Goal: Transaction & Acquisition: Purchase product/service

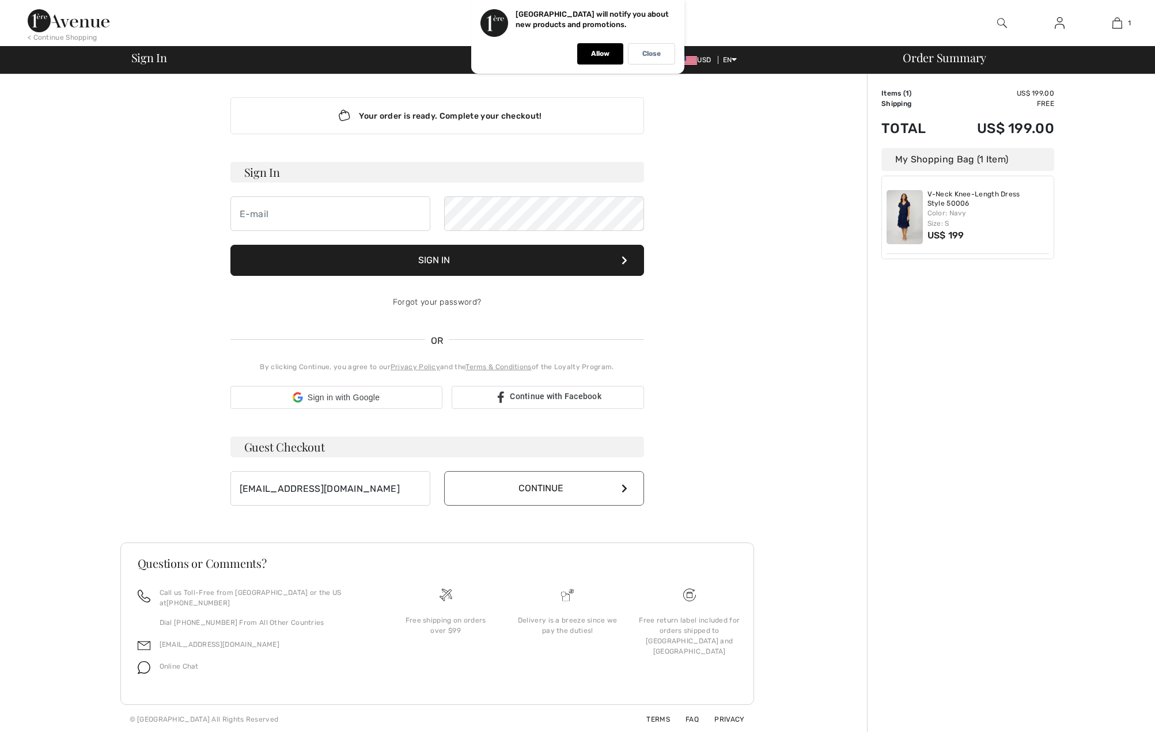
type input "[EMAIL_ADDRESS][DOMAIN_NAME]"
click at [489, 496] on button "Continue" at bounding box center [544, 488] width 200 height 35
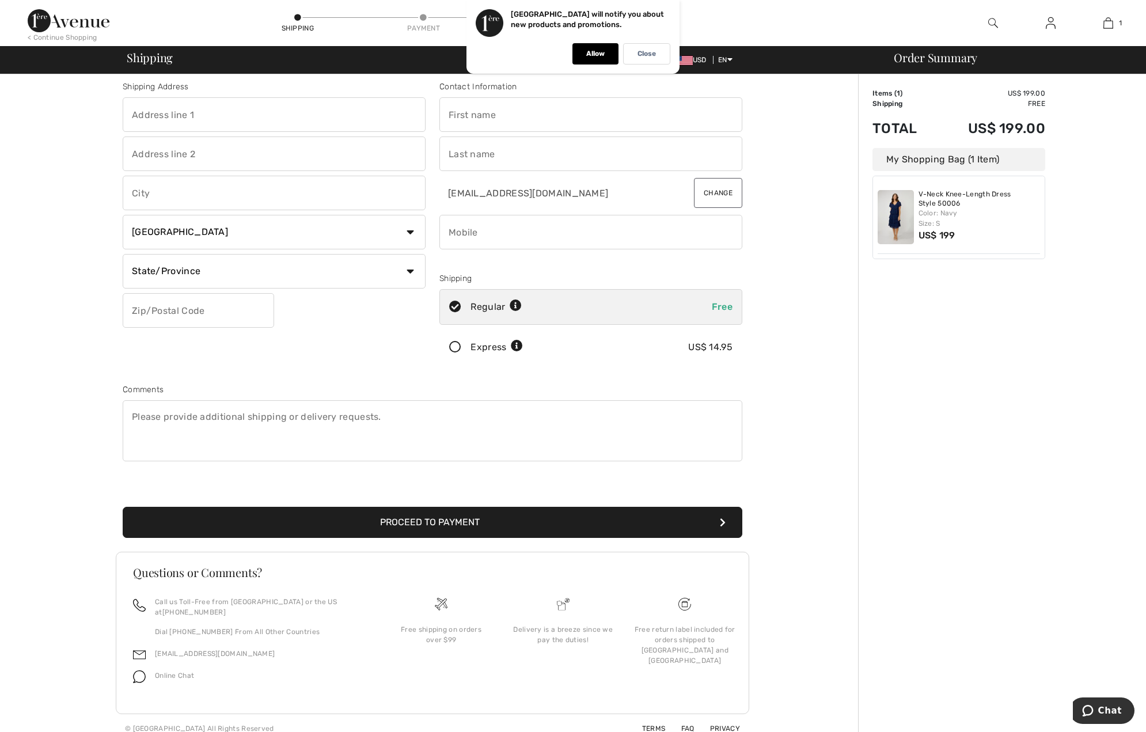
scroll to position [8, 0]
click at [264, 102] on input "text" at bounding box center [274, 114] width 303 height 35
type input "hfghdf 32"
click at [509, 124] on input "text" at bounding box center [591, 114] width 303 height 35
type input "hdfgh"
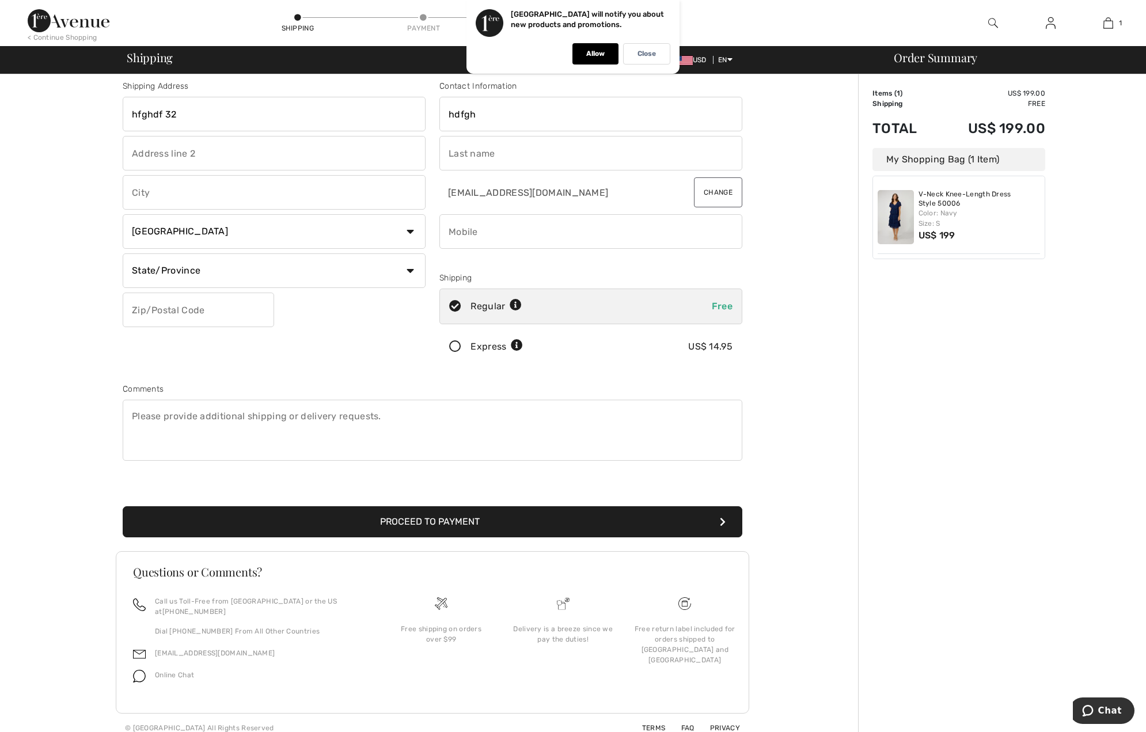
click at [492, 160] on input "text" at bounding box center [591, 153] width 303 height 35
type input "dfgjdf"
click at [471, 232] on input "phone" at bounding box center [591, 231] width 303 height 35
drag, startPoint x: 540, startPoint y: 234, endPoint x: 452, endPoint y: 244, distance: 88.7
click at [452, 244] on input "phone" at bounding box center [591, 231] width 303 height 35
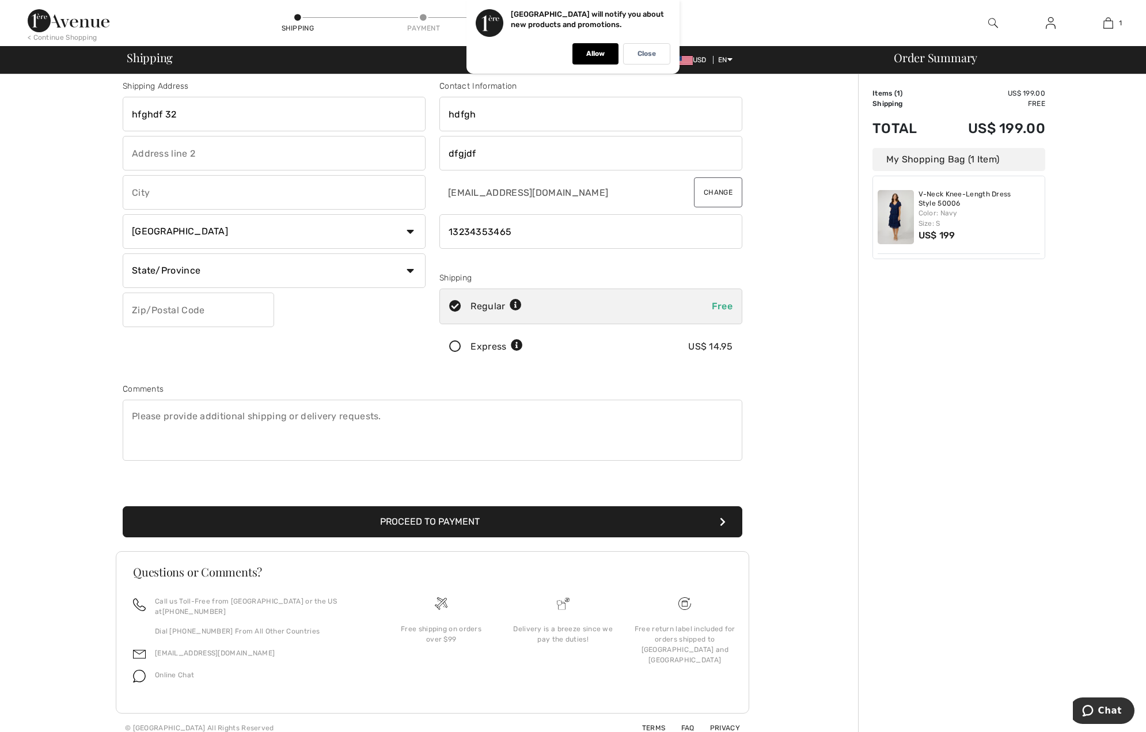
type input "13234353465"
click at [181, 190] on input "text" at bounding box center [274, 192] width 303 height 35
click at [160, 316] on input "text" at bounding box center [198, 310] width 151 height 35
type input "63444"
click at [209, 233] on select "Country Canada United States Afghanistan Aland Islands Albania Algeria American…" at bounding box center [274, 243] width 303 height 35
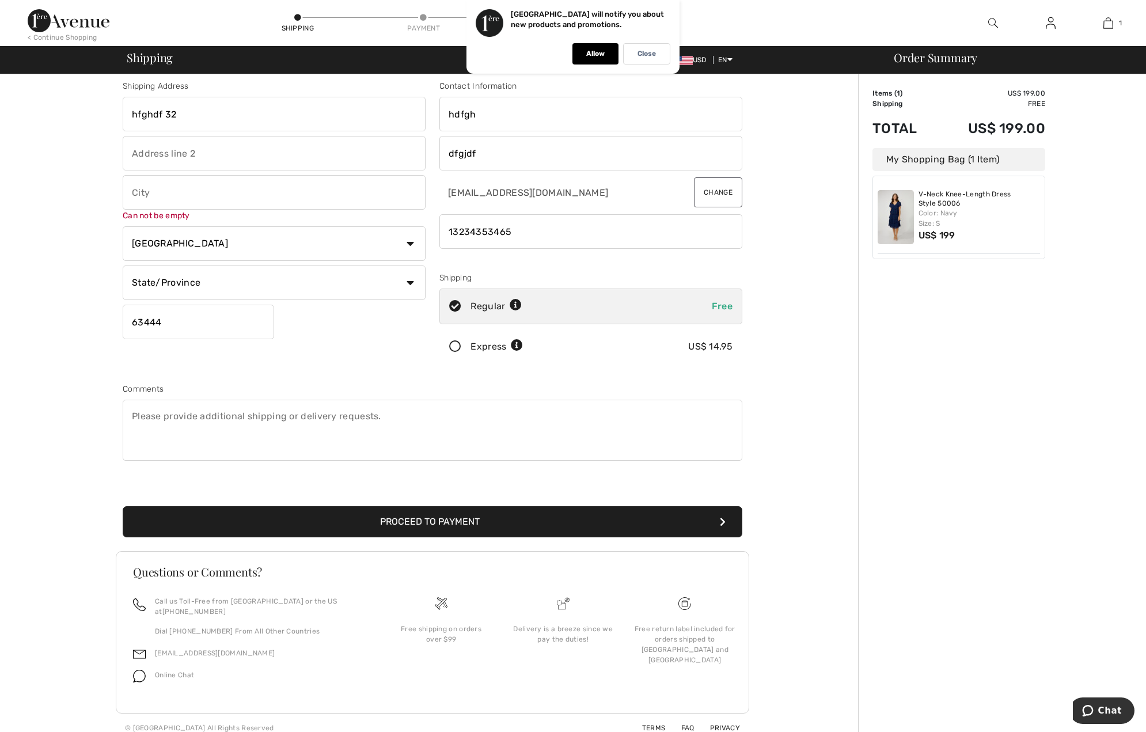
drag, startPoint x: -5, startPoint y: 245, endPoint x: -24, endPoint y: 237, distance: 20.4
click at [0, 237] on html "We value your privacy We use cookies to enhance your browsing experience, serve…" at bounding box center [573, 358] width 1146 height 732
click at [217, 193] on input "text" at bounding box center [274, 192] width 303 height 35
type input "dfghdfg"
click at [192, 284] on select "State/Province Alberta British Columbia Manitoba New Brunswick Newfoundland and…" at bounding box center [274, 270] width 303 height 35
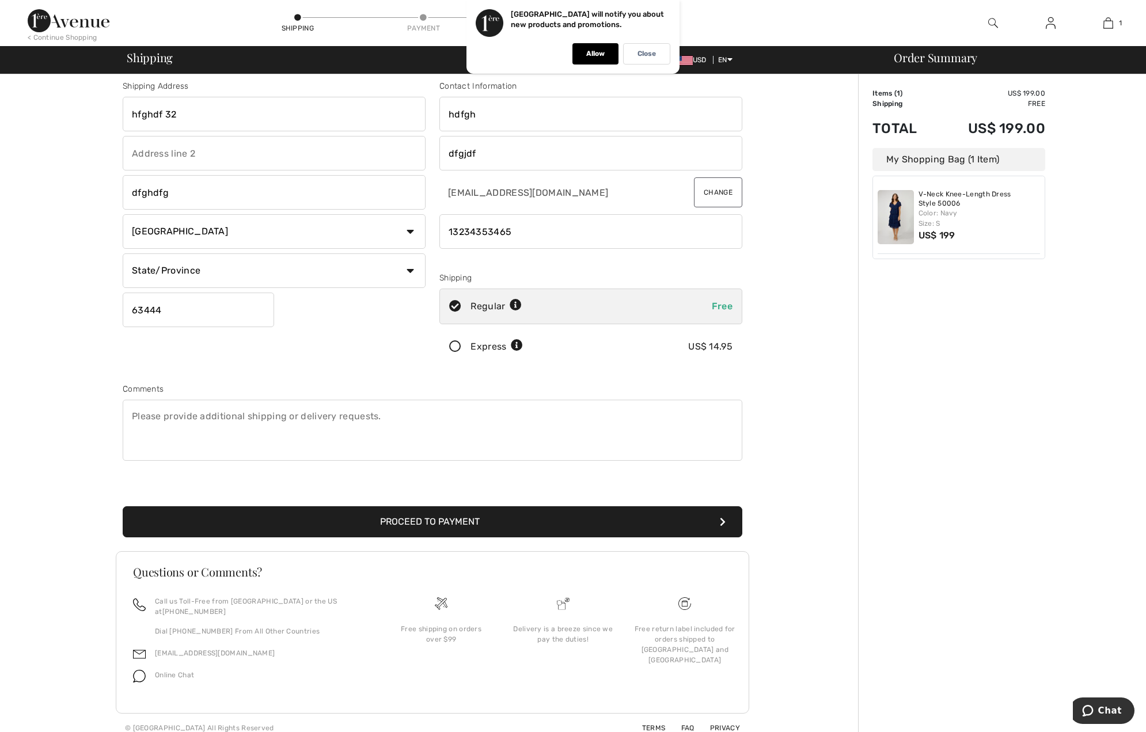
select select "NS"
click at [123, 253] on select "State/Province Alberta British Columbia Manitoba New Brunswick Newfoundland and…" at bounding box center [274, 270] width 303 height 35
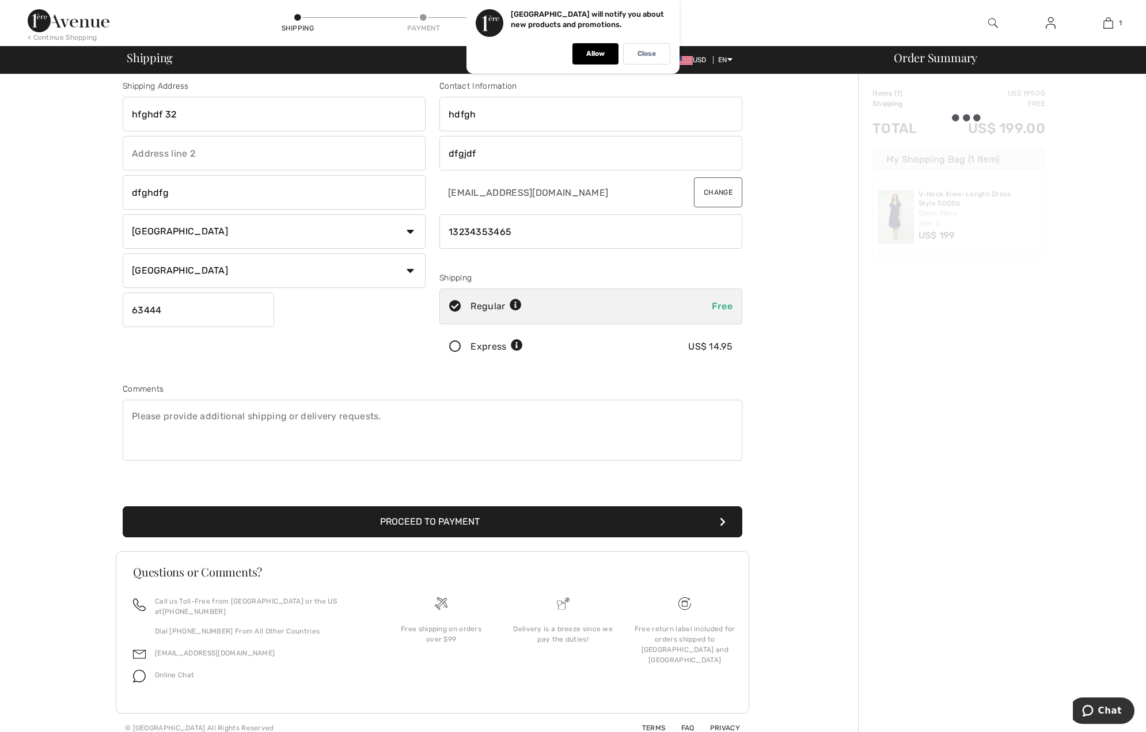
click at [356, 512] on button "Proceed to Payment" at bounding box center [433, 521] width 620 height 31
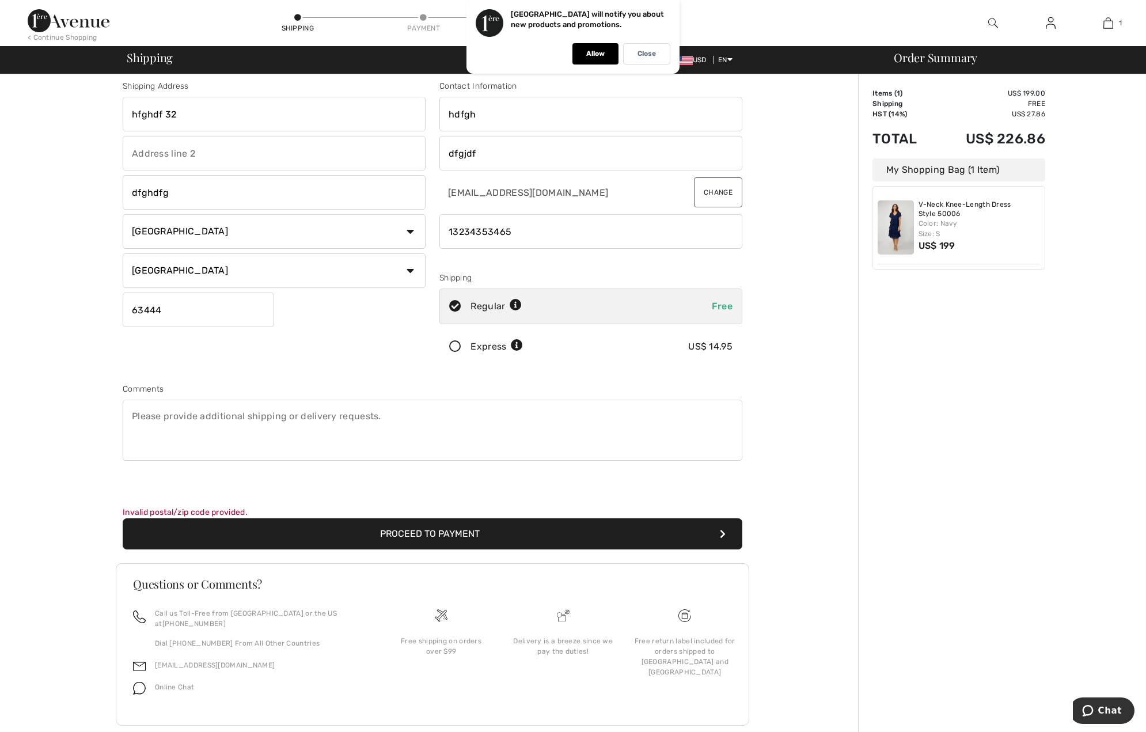
click at [207, 276] on select "State/Province Alberta British Columbia Manitoba New Brunswick Newfoundland and…" at bounding box center [274, 270] width 303 height 35
click at [165, 225] on select "Country Canada United States Afghanistan Aland Islands Albania Algeria American…" at bounding box center [274, 231] width 303 height 35
select select "US"
click at [123, 214] on select "Country Canada United States Afghanistan Aland Islands Albania Algeria American…" at bounding box center [274, 231] width 303 height 35
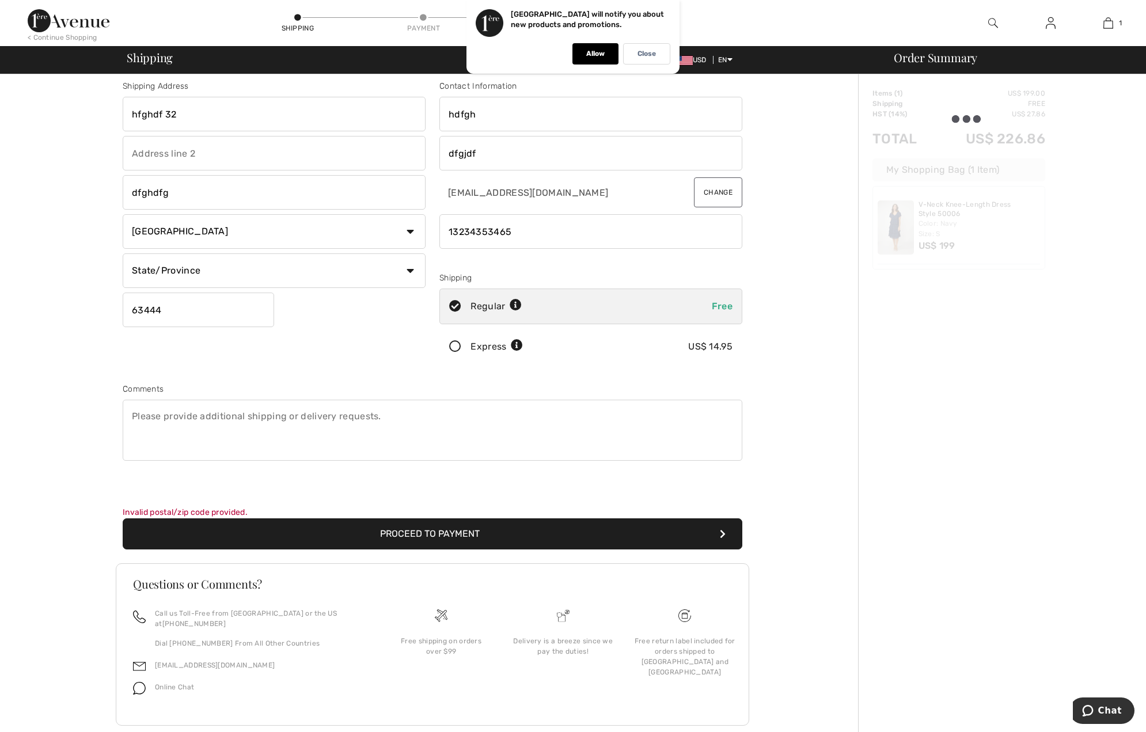
click at [296, 531] on button "Proceed to Payment" at bounding box center [433, 533] width 620 height 31
drag, startPoint x: 175, startPoint y: 190, endPoint x: 25, endPoint y: 176, distance: 150.4
click at [38, 176] on div "Shipping Address hfghdf 32 dfghdfg Country Canada United States Afghanistan Ala…" at bounding box center [432, 410] width 851 height 688
type input "gsdf"
click at [262, 264] on select "State/Province Alabama Alaska American Samoa Arizona Arkansas California Colora…" at bounding box center [274, 270] width 303 height 35
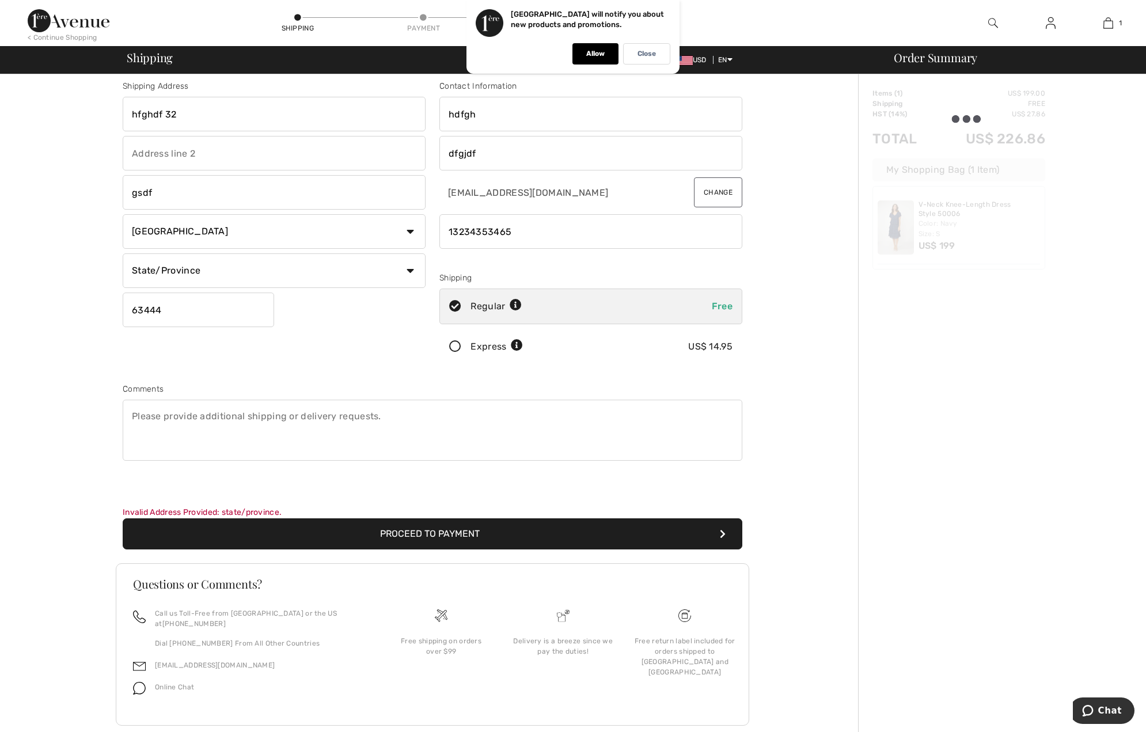
select select "AR"
click at [123, 253] on select "State/Province Alabama Alaska American Samoa Arizona Arkansas California Colora…" at bounding box center [274, 270] width 303 height 35
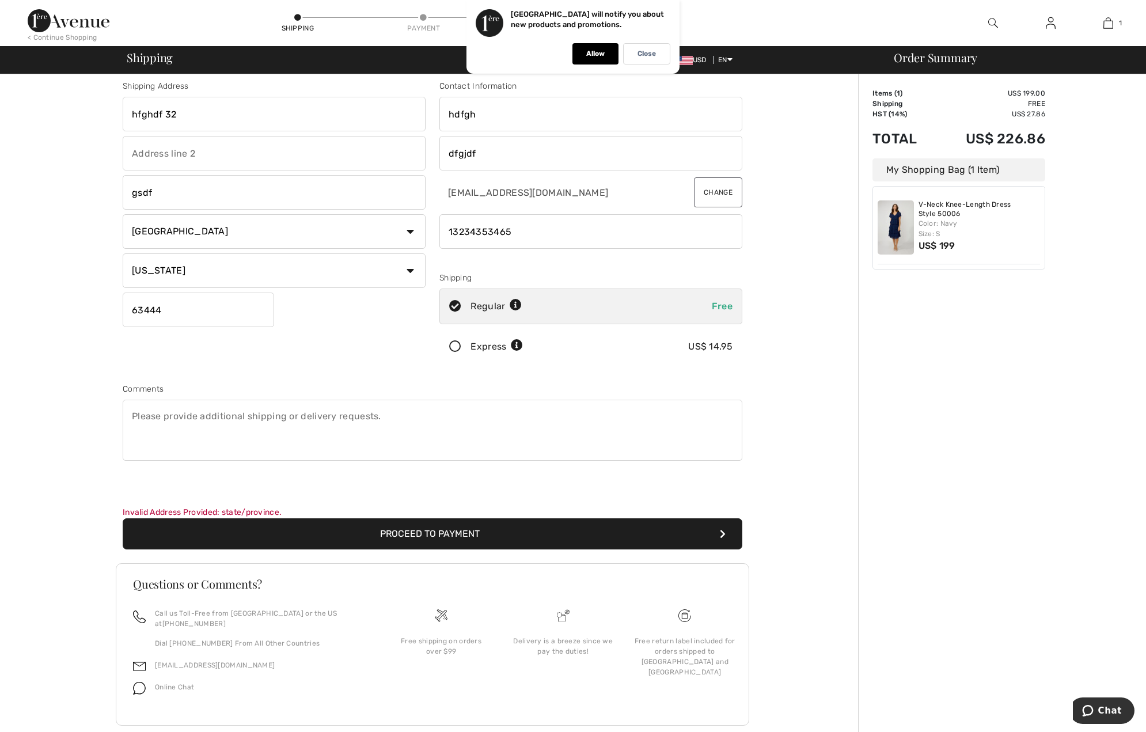
click at [297, 529] on button "Proceed to Payment" at bounding box center [433, 533] width 620 height 31
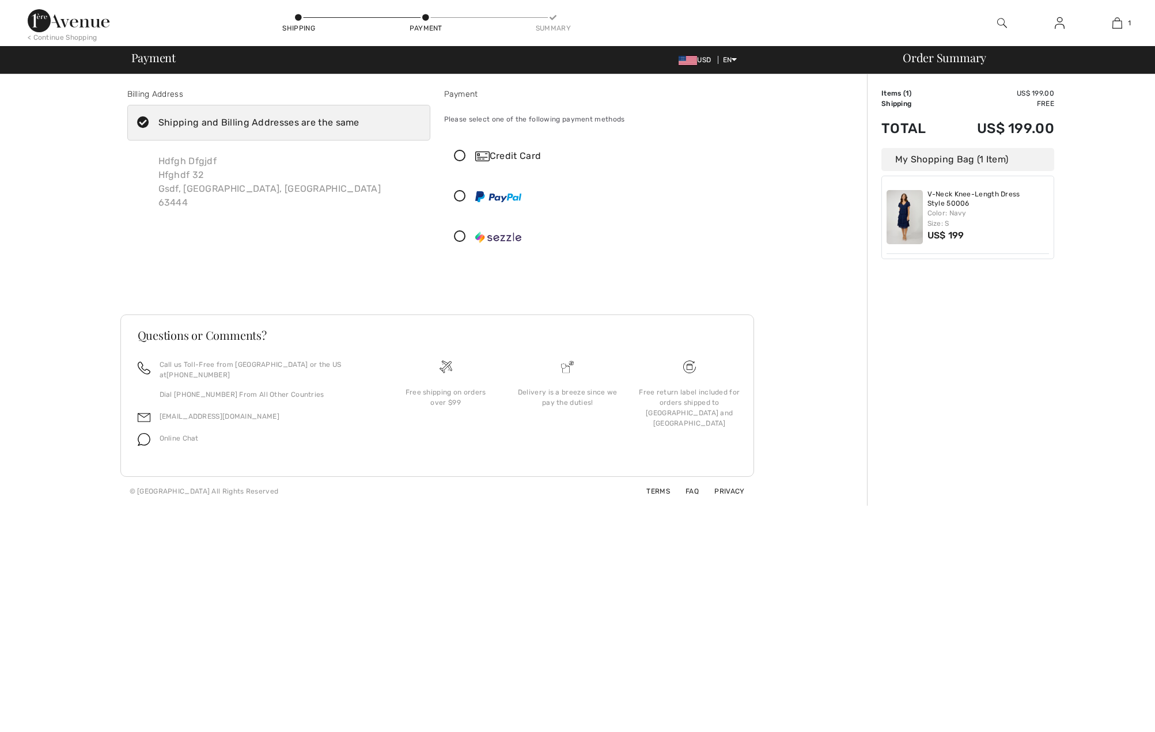
click at [522, 156] on div "Credit Card" at bounding box center [607, 156] width 264 height 14
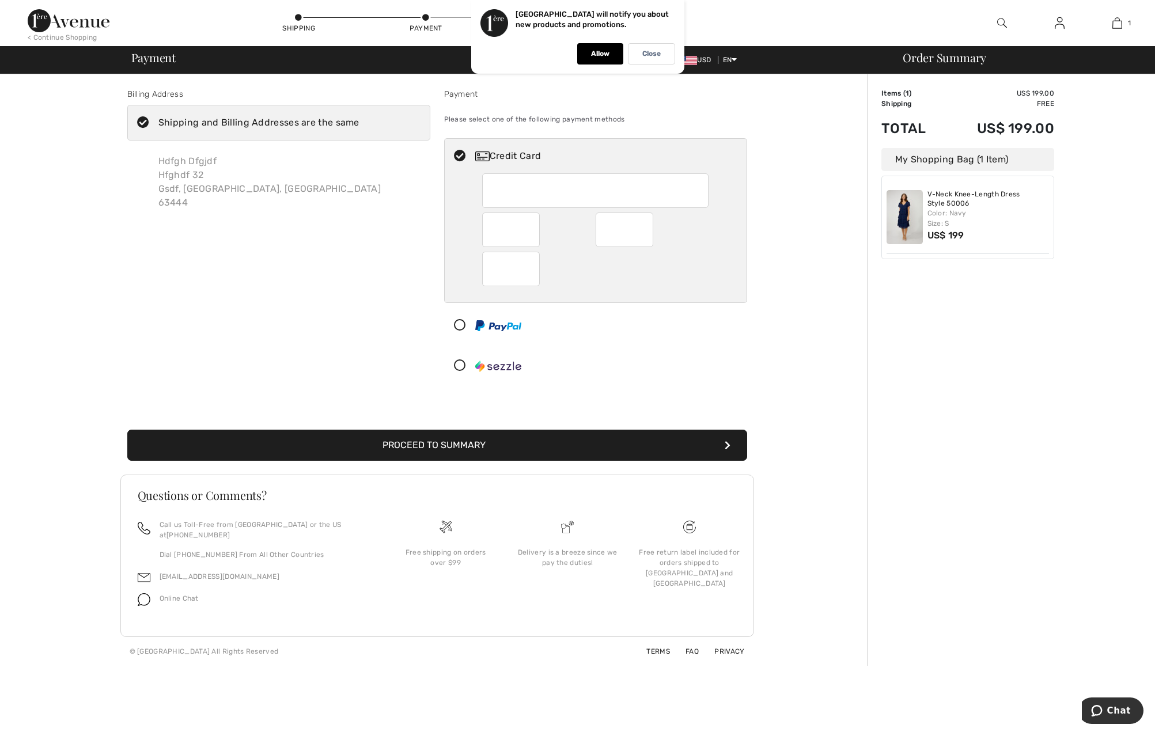
click at [460, 321] on icon at bounding box center [460, 326] width 31 height 12
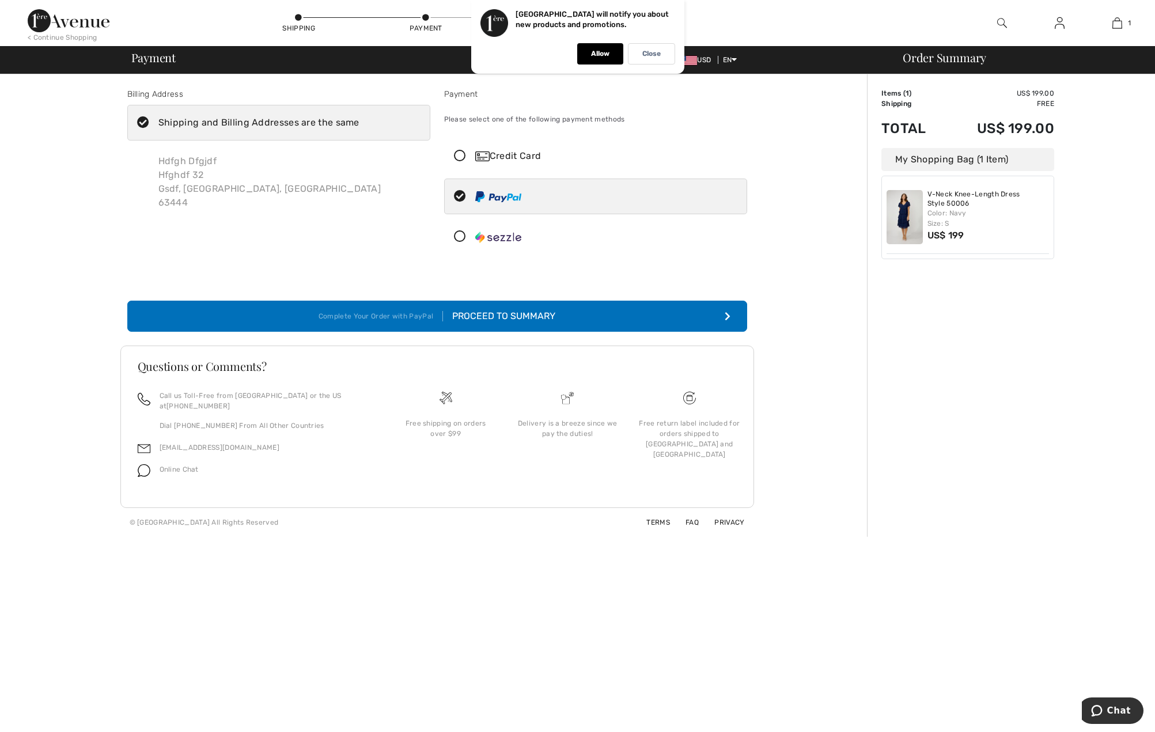
click at [463, 232] on icon at bounding box center [460, 237] width 31 height 12
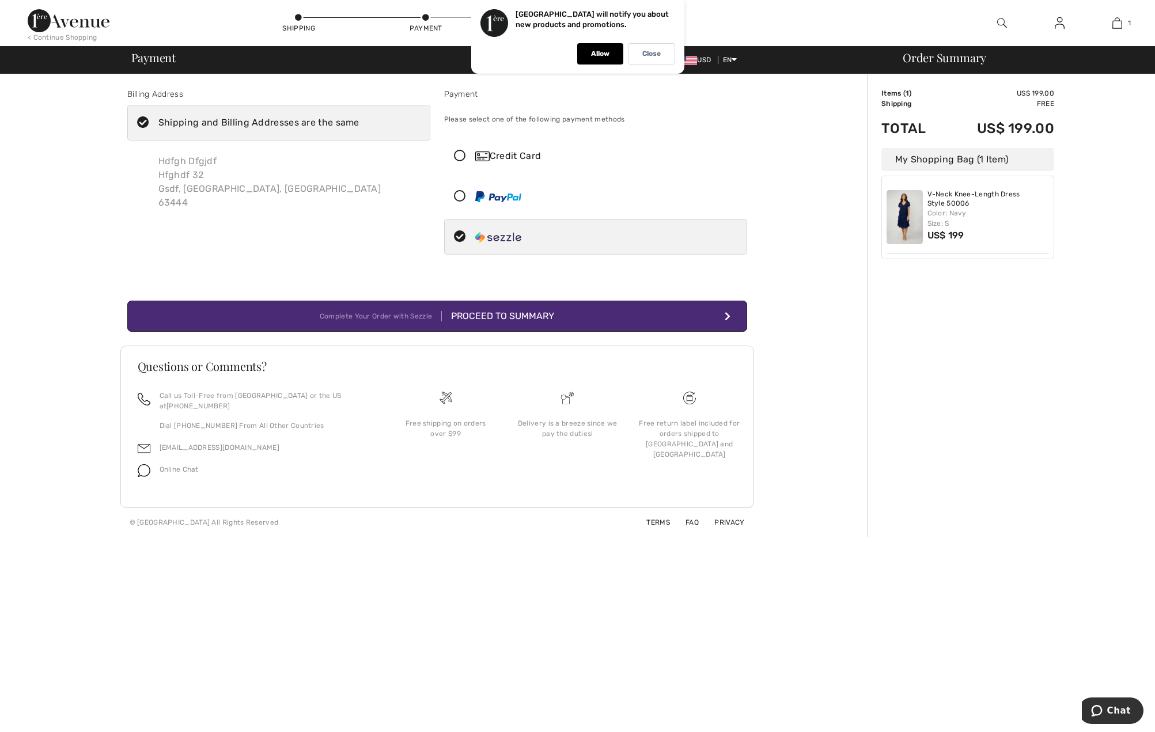
click at [462, 193] on icon at bounding box center [460, 197] width 31 height 12
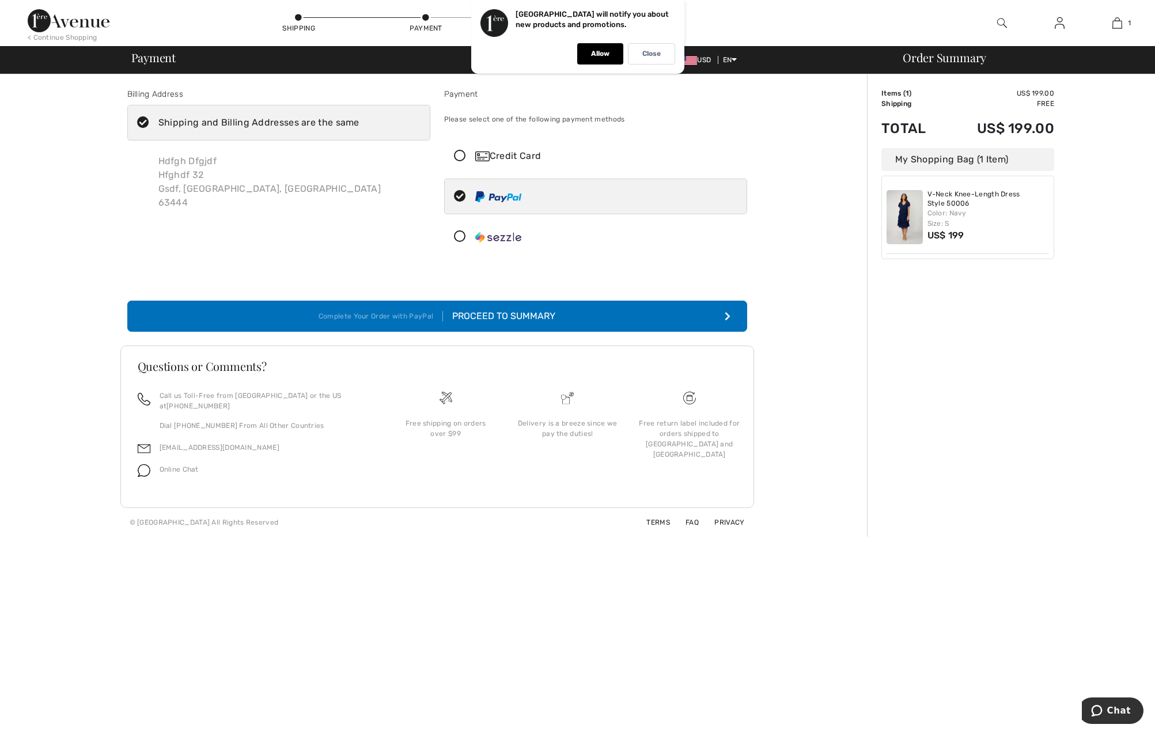
click at [462, 233] on icon at bounding box center [460, 237] width 31 height 12
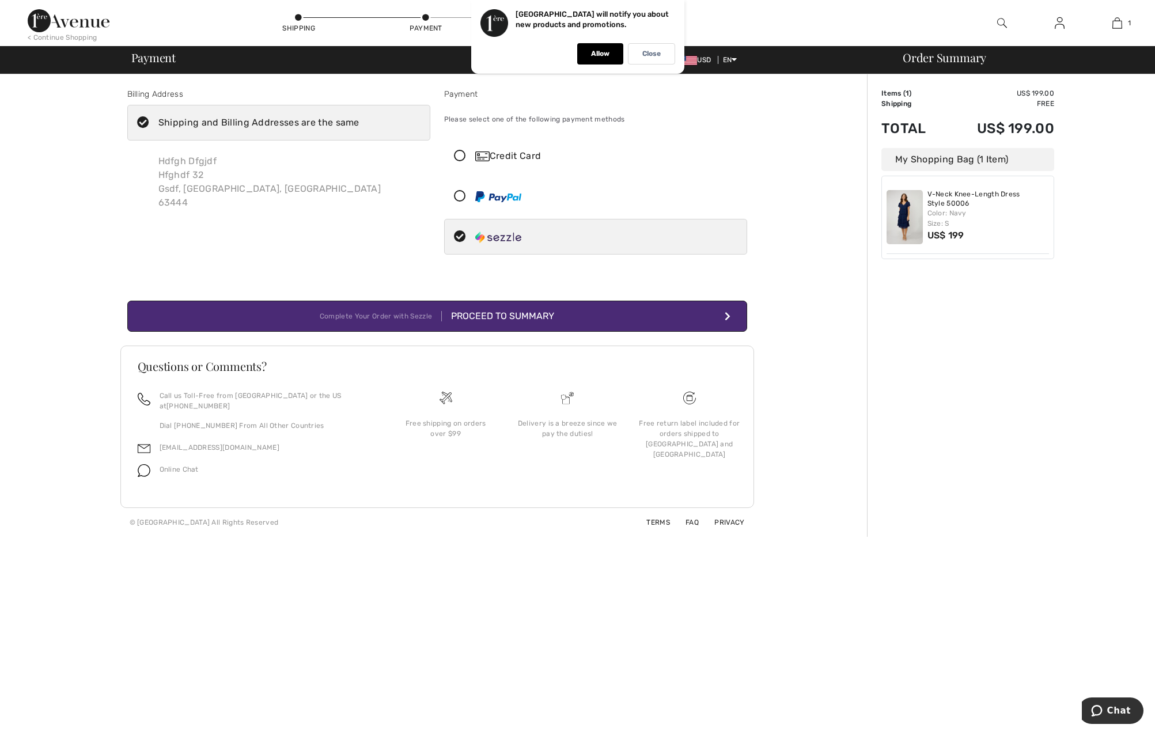
click at [495, 199] on img at bounding box center [498, 196] width 46 height 11
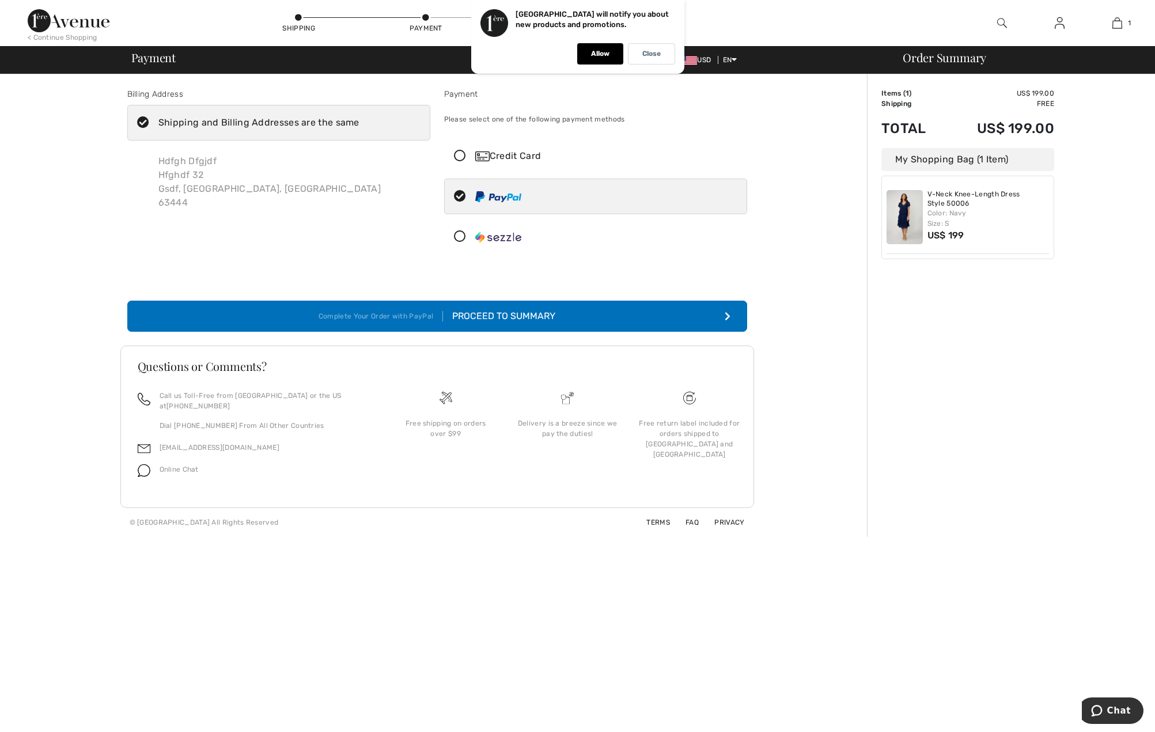
click at [547, 317] on div "Proceed to Summary" at bounding box center [499, 316] width 112 height 14
click at [655, 58] on div "Close" at bounding box center [651, 53] width 47 height 21
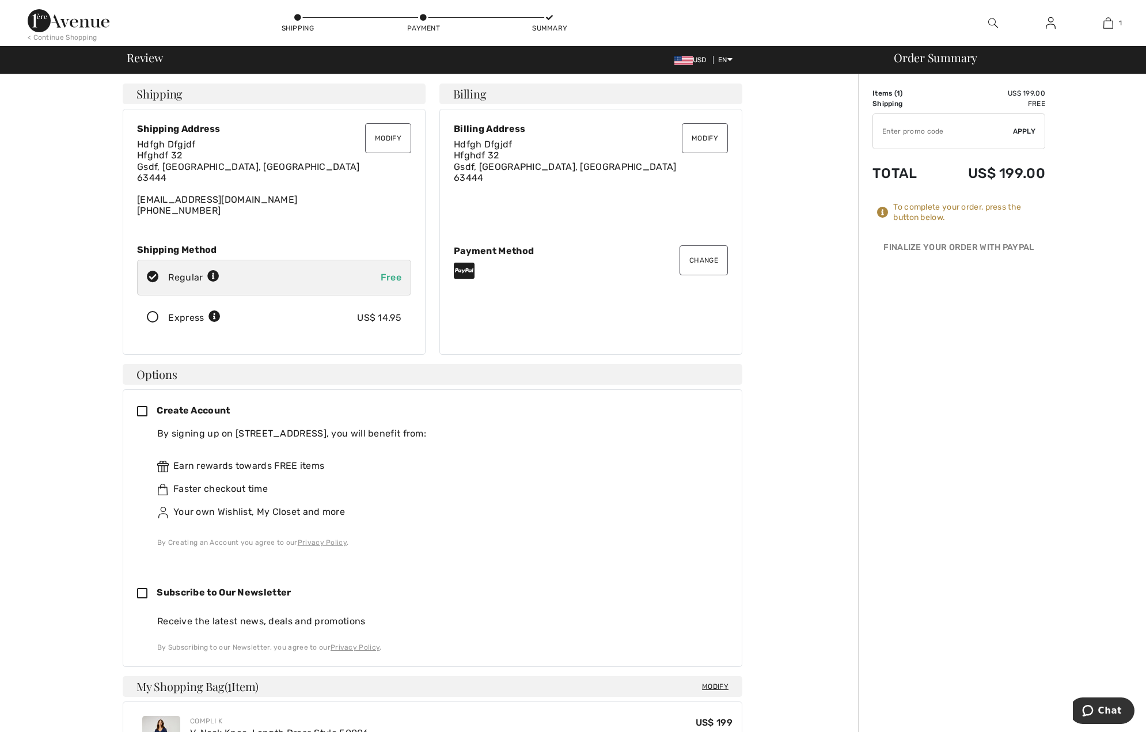
drag, startPoint x: 717, startPoint y: 304, endPoint x: 711, endPoint y: 302, distance: 6.2
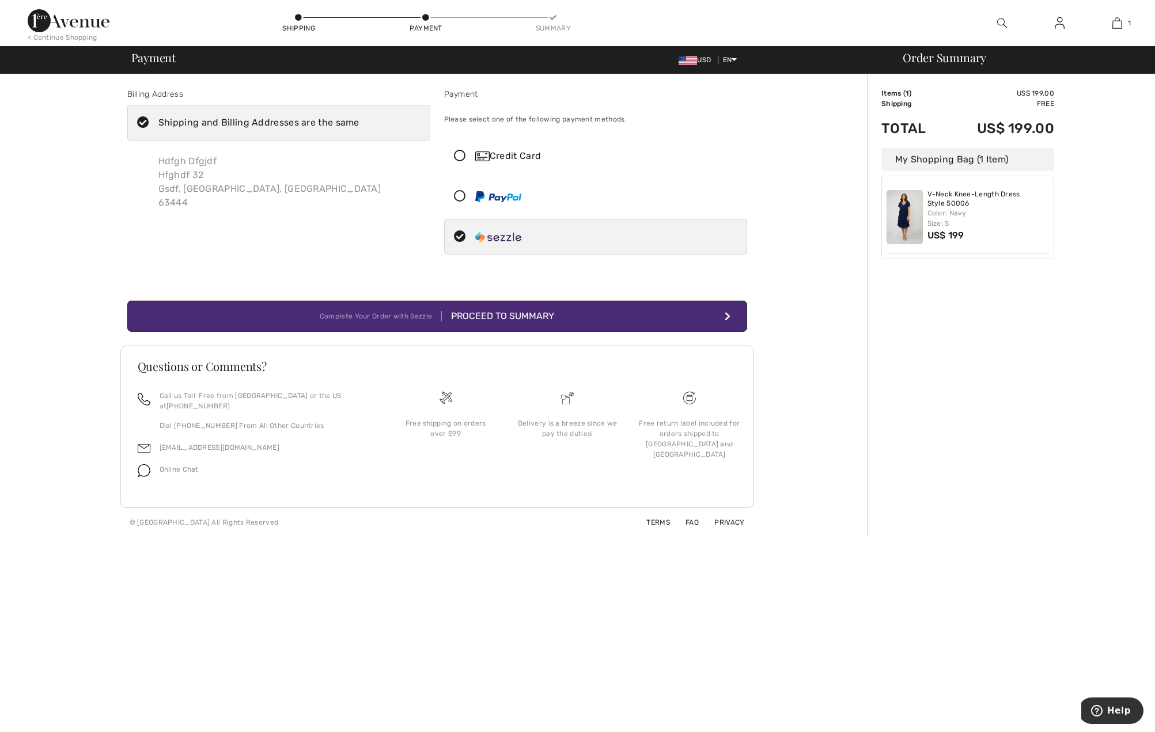
radio input "true"
click at [531, 306] on button "Complete Your Order with Sezzle Proceed to Summary" at bounding box center [437, 316] width 620 height 31
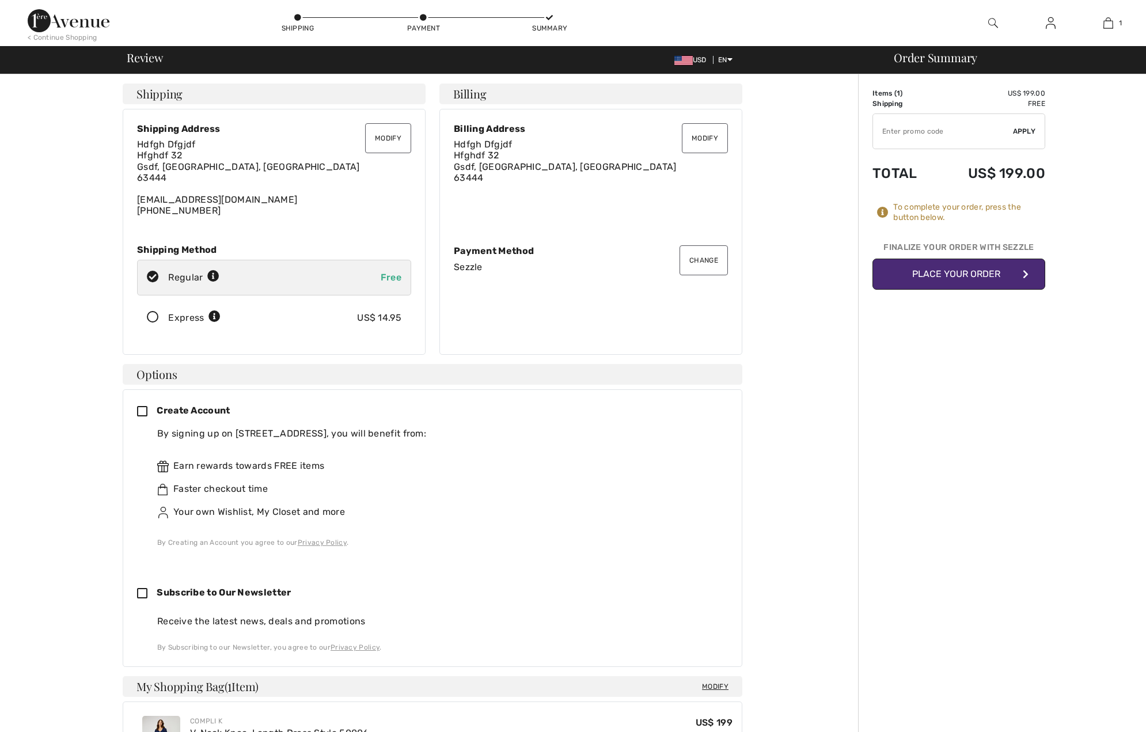
click at [973, 270] on button "Place Your Order" at bounding box center [959, 274] width 173 height 31
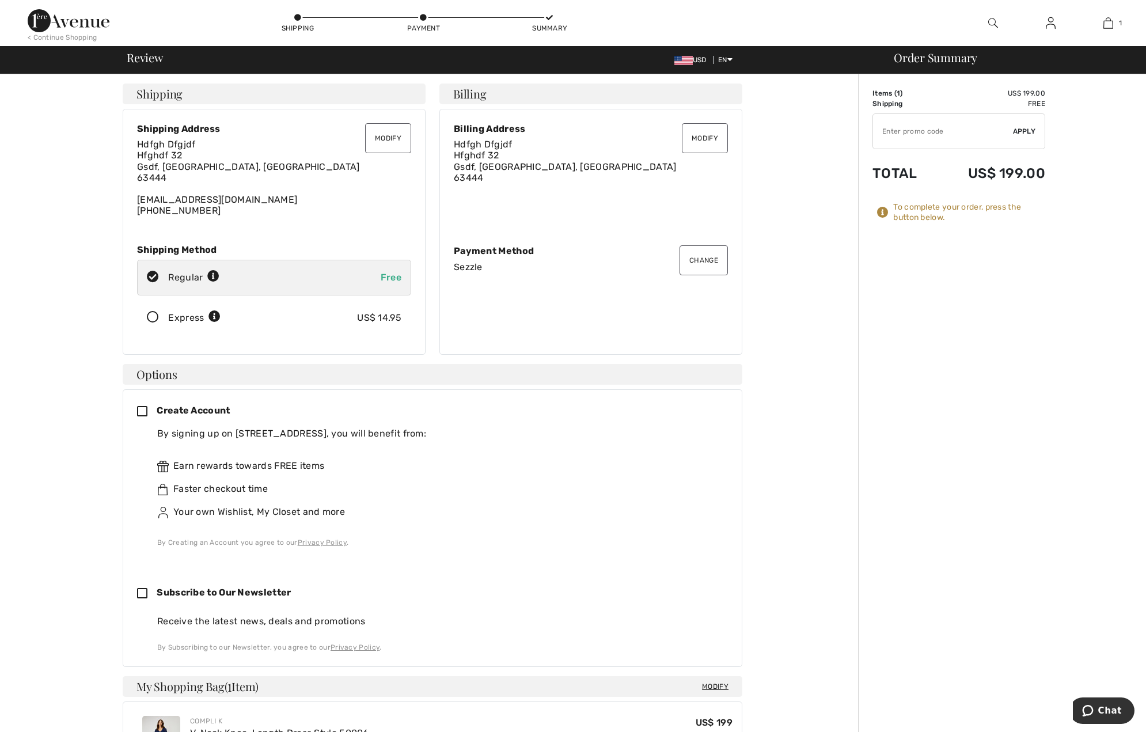
click at [1005, 671] on div "Order Summary Details Items ( 1 ) US$ 199.00 Promo code US$ 0.00 Shipping Free …" at bounding box center [1002, 601] width 288 height 1054
click at [922, 601] on div "Order Summary Details Items ( 1 ) US$ 199.00 Promo code US$ 0.00 Shipping Free …" at bounding box center [1002, 601] width 288 height 1054
